Goal: Information Seeking & Learning: Learn about a topic

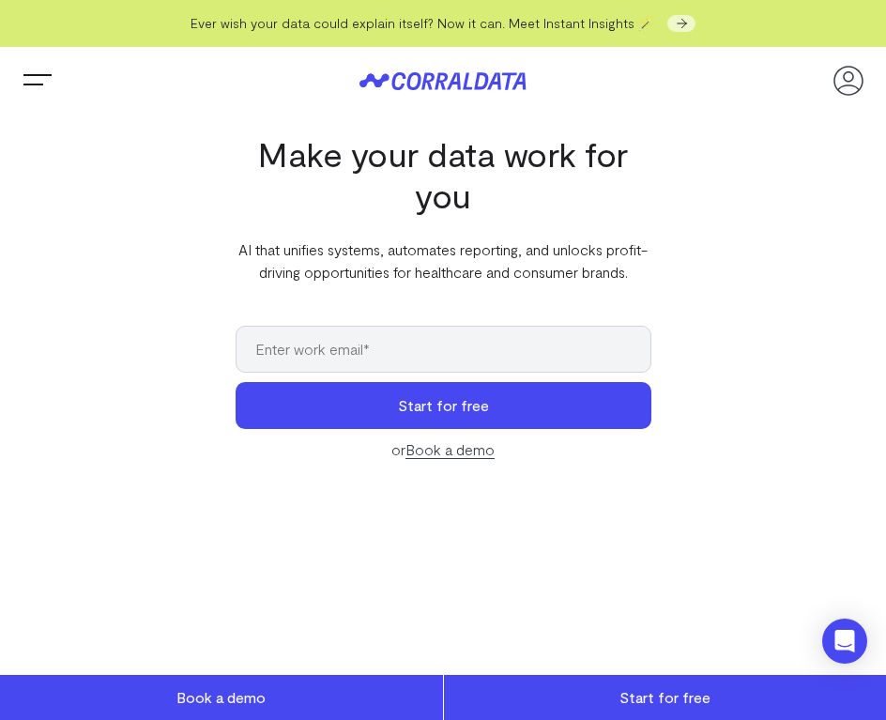
click at [38, 82] on span "Trigger Menu" at bounding box center [38, 82] width 38 height 2
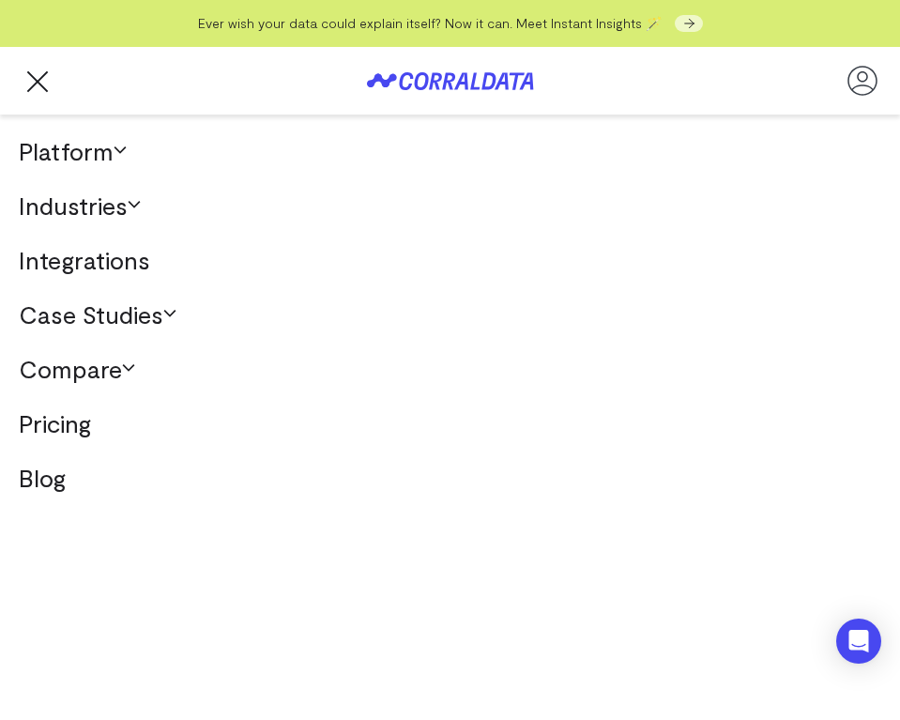
click at [84, 431] on link "Pricing" at bounding box center [450, 423] width 900 height 54
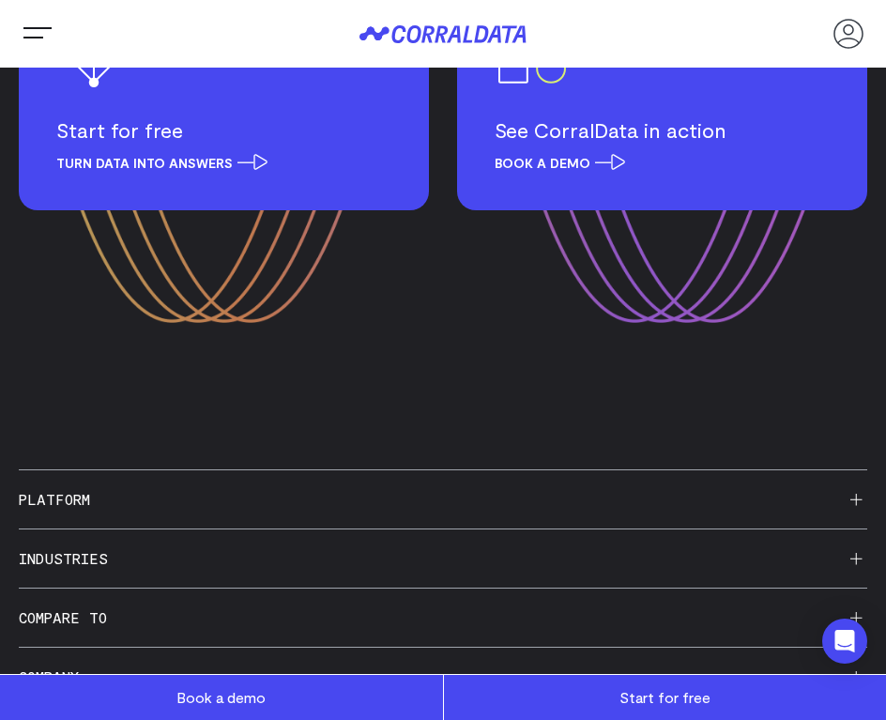
scroll to position [3492, 0]
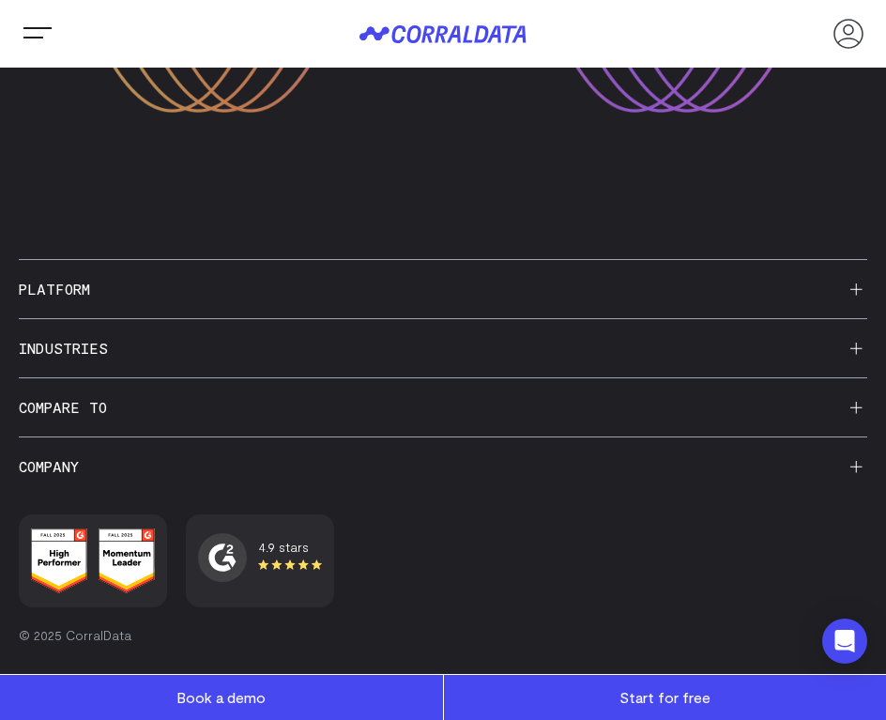
click at [46, 464] on h3 "Company" at bounding box center [443, 466] width 848 height 58
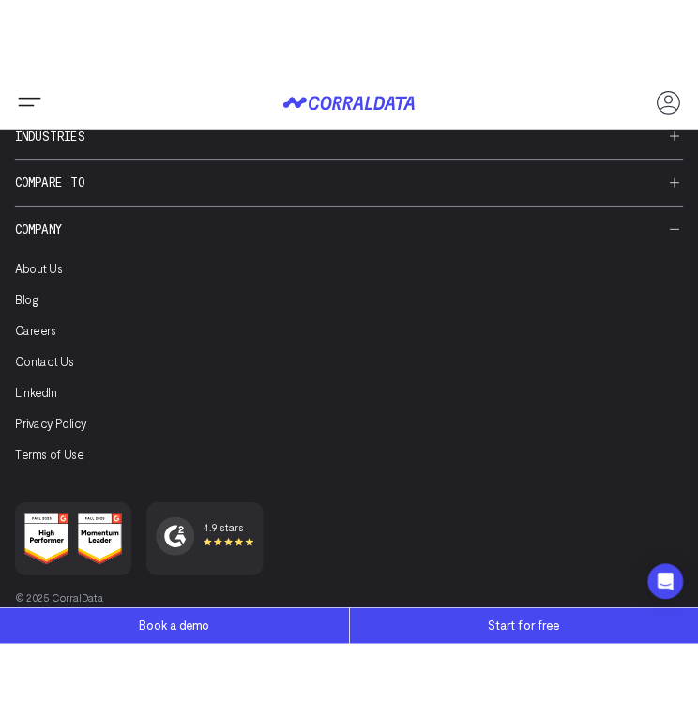
scroll to position [3466, 0]
